Goal: Information Seeking & Learning: Find specific fact

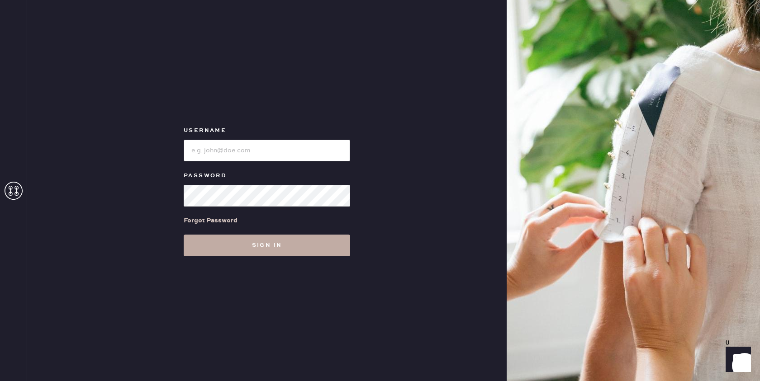
type input "[EMAIL_ADDRESS][DOMAIN_NAME]"
click at [276, 246] on button "Sign in" at bounding box center [267, 246] width 166 height 22
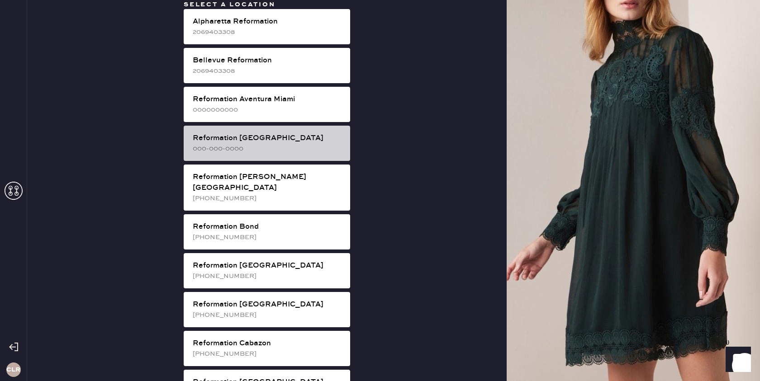
scroll to position [1612, 0]
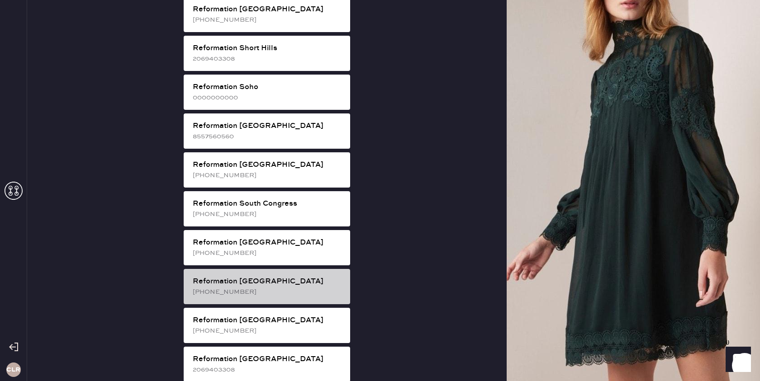
click at [293, 276] on div "Reformation [GEOGRAPHIC_DATA]" at bounding box center [268, 281] width 150 height 11
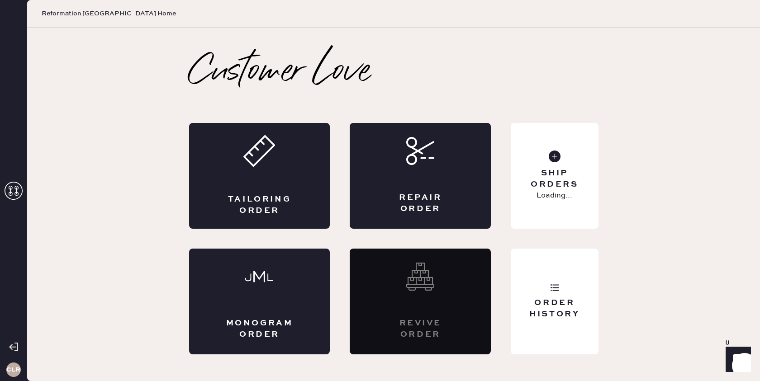
scroll to position [0, 0]
click at [562, 316] on div "Order History" at bounding box center [554, 309] width 73 height 23
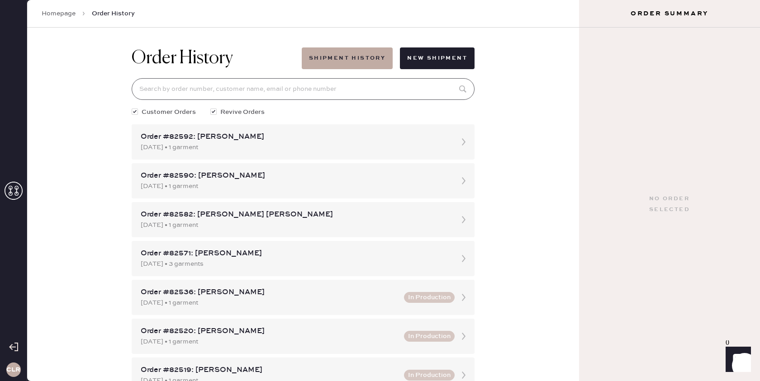
click at [384, 95] on input at bounding box center [303, 89] width 343 height 22
paste input "[EMAIL_ADDRESS][DOMAIN_NAME]"
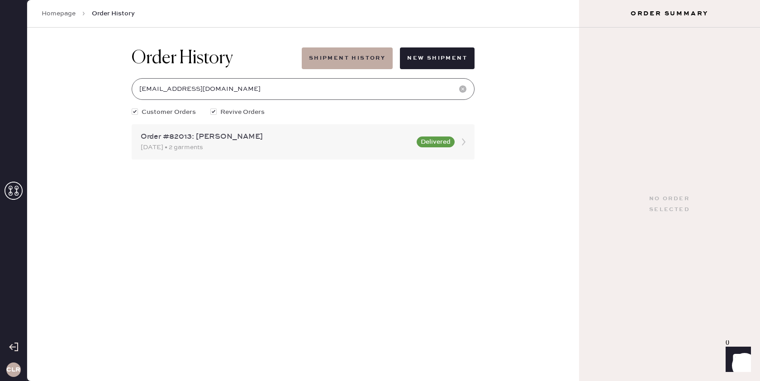
type input "[EMAIL_ADDRESS][DOMAIN_NAME]"
click at [235, 136] on div "Order #82013: [PERSON_NAME]" at bounding box center [276, 137] width 270 height 11
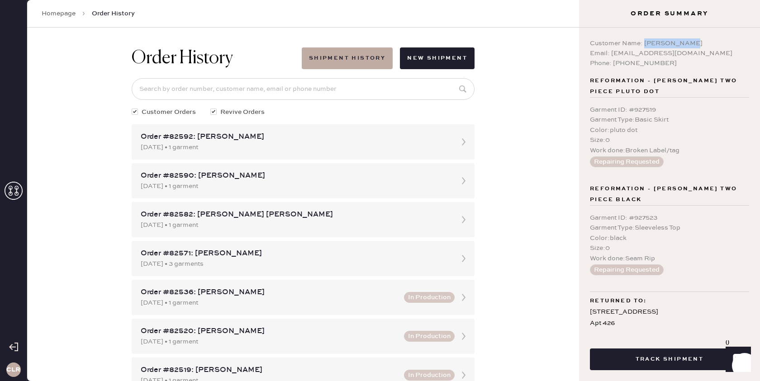
drag, startPoint x: 684, startPoint y: 41, endPoint x: 644, endPoint y: 44, distance: 39.9
click at [643, 44] on div "Customer Name: [PERSON_NAME]" at bounding box center [669, 43] width 159 height 10
copy div "[PERSON_NAME]"
